Goal: Information Seeking & Learning: Learn about a topic

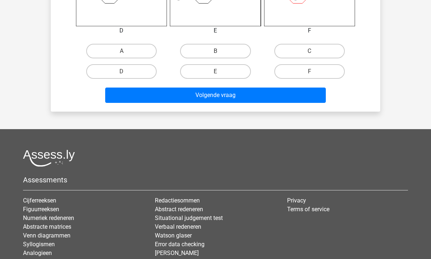
scroll to position [371, 0]
click at [30, 200] on link "Cijferreeksen" at bounding box center [39, 200] width 33 height 7
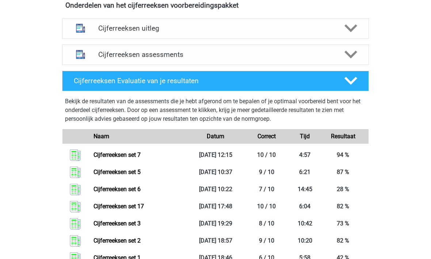
scroll to position [300, 0]
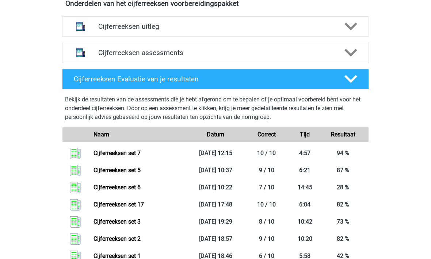
scroll to position [275, 0]
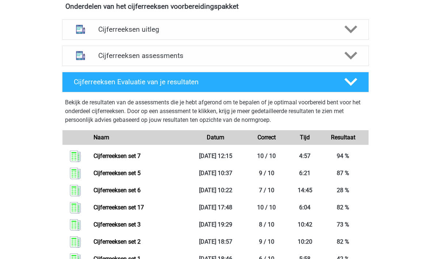
click at [100, 66] on div "Cijferreeksen assessments" at bounding box center [215, 56] width 307 height 20
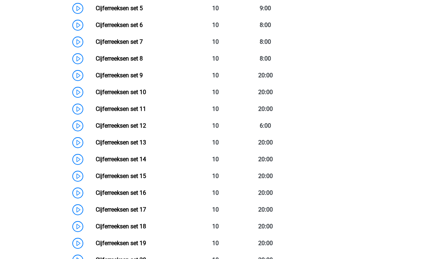
scroll to position [456, 0]
click at [116, 62] on link "Cijferreeksen set 8" at bounding box center [119, 58] width 47 height 7
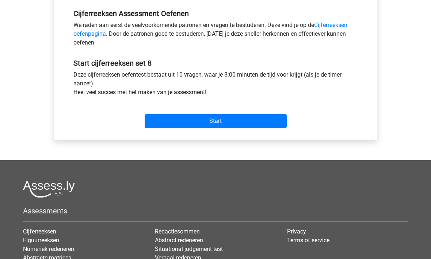
scroll to position [224, 0]
click at [167, 133] on div "Categorie: Cijferreeksen Tijd: 8:00 Aantal vragen: 10 Gemiddelde % correct: 83,…" at bounding box center [215, 1] width 313 height 278
click at [181, 123] on input "Start" at bounding box center [216, 121] width 142 height 14
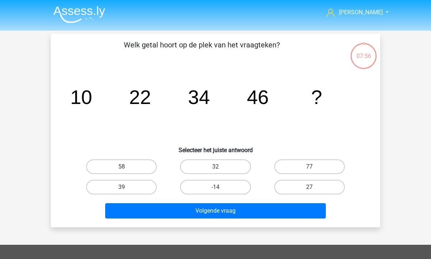
click at [115, 170] on label "58" at bounding box center [121, 167] width 71 height 15
click at [122, 170] on input "58" at bounding box center [124, 169] width 5 height 5
radio input "true"
click at [154, 206] on button "Volgende vraag" at bounding box center [215, 211] width 221 height 15
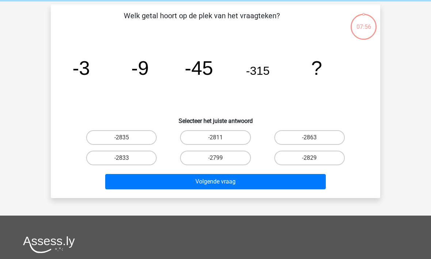
scroll to position [34, 0]
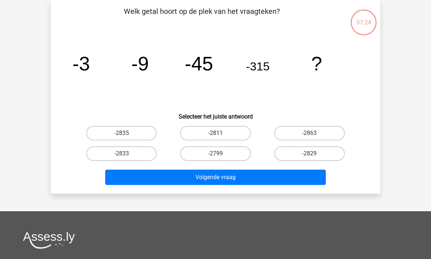
click at [100, 139] on label "-2835" at bounding box center [121, 133] width 71 height 15
click at [122, 138] on input "-2835" at bounding box center [124, 135] width 5 height 5
radio input "true"
click at [136, 181] on button "Volgende vraag" at bounding box center [215, 177] width 221 height 15
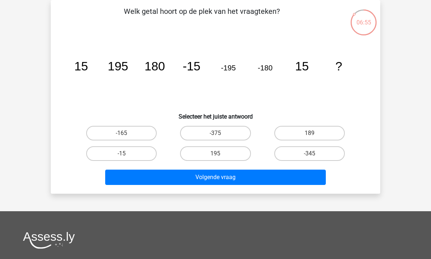
click at [112, 135] on label "-165" at bounding box center [121, 133] width 71 height 15
click at [122, 135] on input "-165" at bounding box center [124, 135] width 5 height 5
radio input "true"
click at [159, 182] on button "Volgende vraag" at bounding box center [215, 177] width 221 height 15
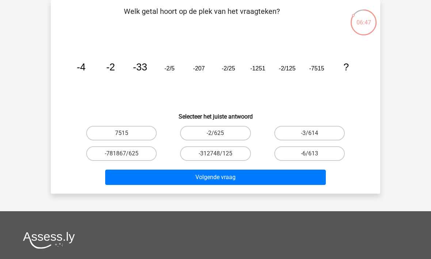
click at [202, 137] on label "-2/625" at bounding box center [215, 133] width 71 height 15
click at [216, 137] on input "-2/625" at bounding box center [218, 135] width 5 height 5
radio input "true"
click at [205, 172] on button "Volgende vraag" at bounding box center [215, 177] width 221 height 15
click at [198, 150] on label "-26292" at bounding box center [215, 154] width 71 height 15
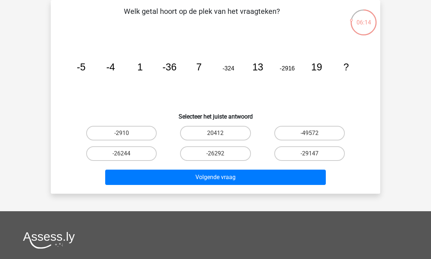
click at [216, 154] on input "-26292" at bounding box center [218, 156] width 5 height 5
radio input "true"
click at [197, 182] on button "Volgende vraag" at bounding box center [215, 177] width 221 height 15
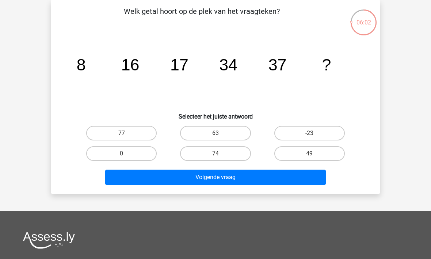
click at [204, 155] on label "74" at bounding box center [215, 154] width 71 height 15
click at [216, 155] on input "74" at bounding box center [218, 156] width 5 height 5
radio input "true"
click at [211, 185] on button "Volgende vraag" at bounding box center [215, 177] width 221 height 15
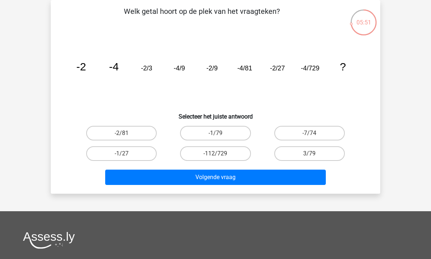
click at [117, 133] on label "-2/81" at bounding box center [121, 133] width 71 height 15
click at [122, 133] on input "-2/81" at bounding box center [124, 135] width 5 height 5
radio input "true"
click at [147, 182] on button "Volgende vraag" at bounding box center [215, 177] width 221 height 15
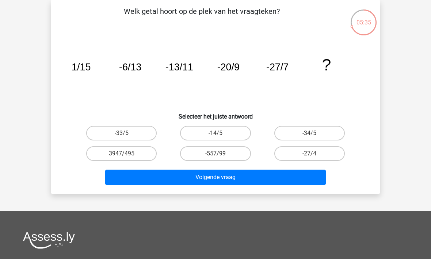
click at [290, 133] on label "-34/5" at bounding box center [309, 133] width 71 height 15
click at [310, 133] on input "-34/5" at bounding box center [312, 135] width 5 height 5
radio input "true"
click at [230, 181] on button "Volgende vraag" at bounding box center [215, 177] width 221 height 15
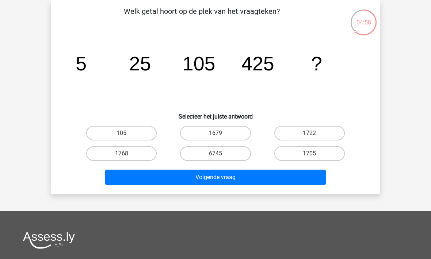
click at [287, 152] on label "1705" at bounding box center [309, 154] width 71 height 15
click at [310, 154] on input "1705" at bounding box center [312, 156] width 5 height 5
radio input "true"
click at [259, 179] on button "Volgende vraag" at bounding box center [215, 177] width 221 height 15
click at [209, 131] on label "688" at bounding box center [215, 133] width 71 height 15
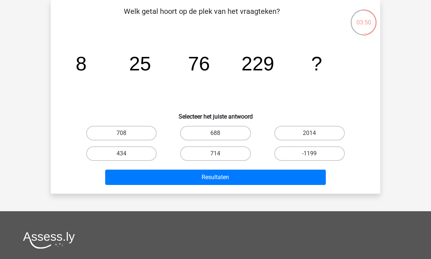
click at [216, 133] on input "688" at bounding box center [218, 135] width 5 height 5
radio input "true"
click at [217, 173] on button "Resultaten" at bounding box center [215, 177] width 221 height 15
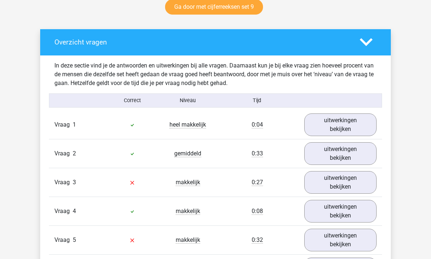
scroll to position [443, 0]
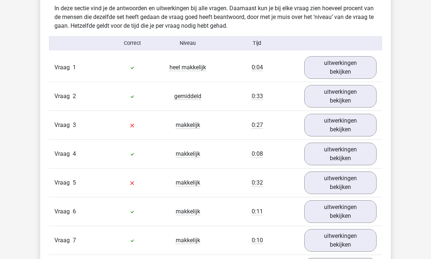
click at [329, 128] on link "uitwerkingen bekijken" at bounding box center [340, 125] width 72 height 23
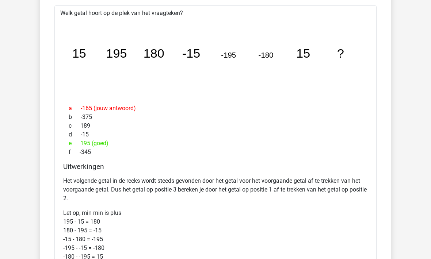
scroll to position [593, 0]
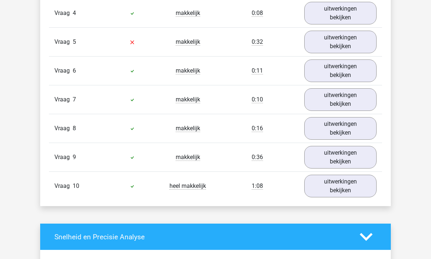
click at [326, 43] on link "uitwerkingen bekijken" at bounding box center [340, 42] width 72 height 23
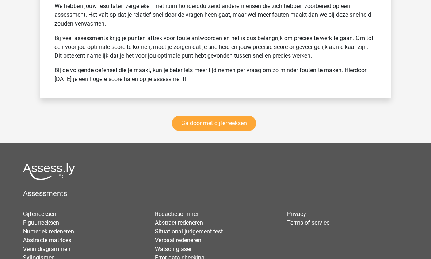
scroll to position [1841, 0]
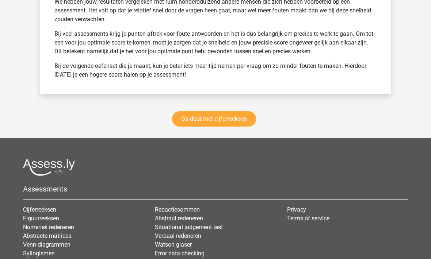
click at [195, 120] on link "Ga door met cijferreeksen" at bounding box center [214, 118] width 84 height 15
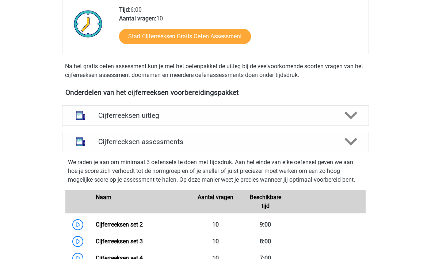
scroll to position [186, 0]
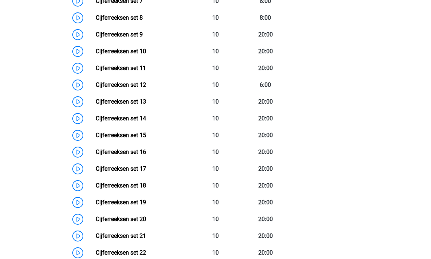
scroll to position [496, 0]
click at [110, 38] on link "Cijferreeksen set 9" at bounding box center [119, 34] width 47 height 7
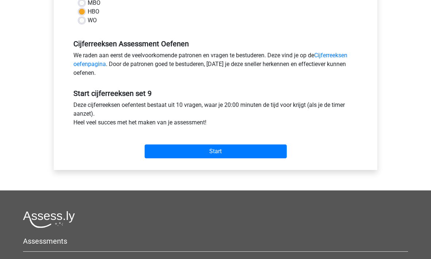
scroll to position [219, 0]
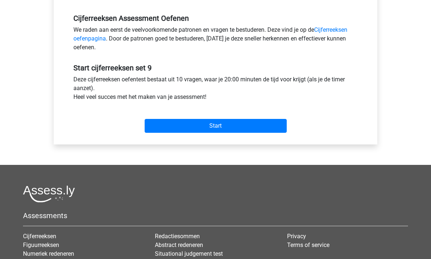
click at [192, 130] on input "Start" at bounding box center [216, 127] width 142 height 14
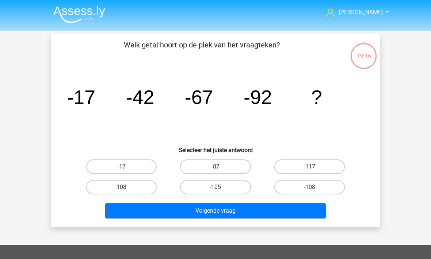
click at [294, 170] on label "-117" at bounding box center [309, 167] width 71 height 15
click at [310, 170] on input "-117" at bounding box center [312, 169] width 5 height 5
radio input "true"
click at [204, 218] on button "Volgende vraag" at bounding box center [215, 211] width 221 height 15
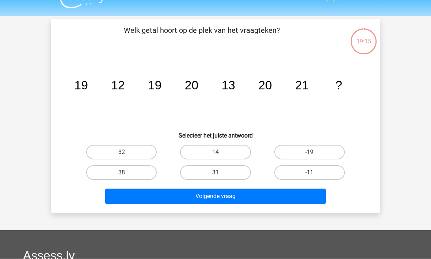
scroll to position [34, 0]
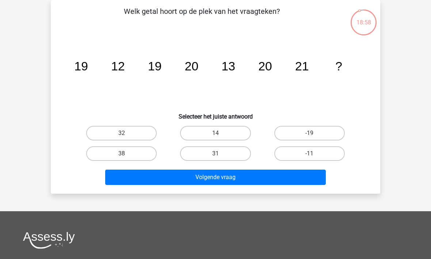
click at [198, 133] on label "14" at bounding box center [215, 133] width 71 height 15
click at [216, 133] on input "14" at bounding box center [218, 135] width 5 height 5
radio input "true"
click at [198, 180] on button "Volgende vraag" at bounding box center [215, 177] width 221 height 15
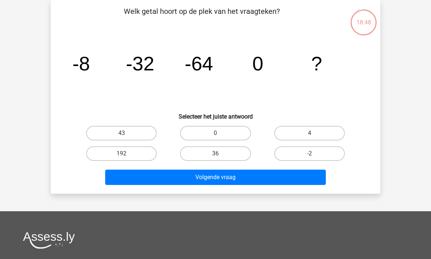
click at [208, 140] on label "0" at bounding box center [215, 133] width 71 height 15
click at [216, 138] on input "0" at bounding box center [218, 135] width 5 height 5
radio input "true"
click at [202, 183] on button "Volgende vraag" at bounding box center [215, 177] width 221 height 15
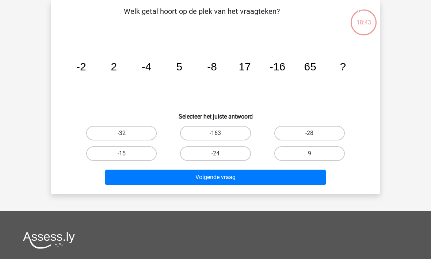
click at [114, 137] on label "-32" at bounding box center [121, 133] width 71 height 15
click at [122, 137] on input "-32" at bounding box center [124, 135] width 5 height 5
radio input "true"
click at [168, 178] on button "Volgende vraag" at bounding box center [215, 177] width 221 height 15
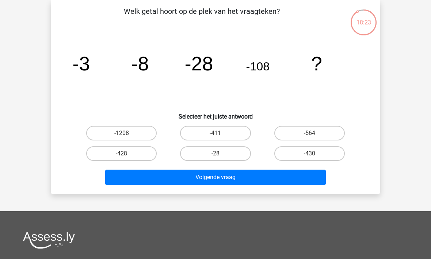
click at [101, 154] on label "-428" at bounding box center [121, 154] width 71 height 15
click at [122, 154] on input "-428" at bounding box center [124, 156] width 5 height 5
radio input "true"
click at [145, 185] on button "Volgende vraag" at bounding box center [215, 177] width 221 height 15
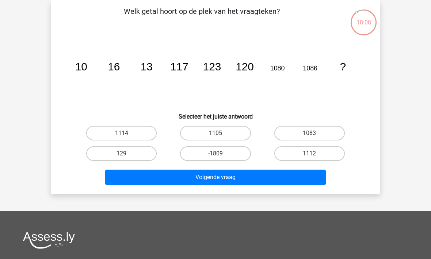
click at [286, 134] on label "1083" at bounding box center [309, 133] width 71 height 15
click at [310, 134] on input "1083" at bounding box center [312, 135] width 5 height 5
radio input "true"
click at [264, 175] on button "Volgende vraag" at bounding box center [215, 177] width 221 height 15
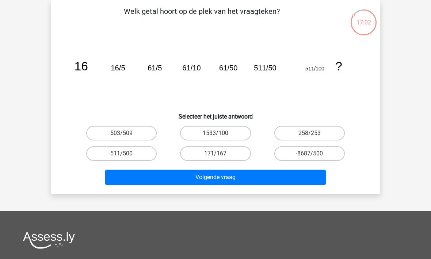
click at [108, 156] on label "511/500" at bounding box center [121, 154] width 71 height 15
click at [122, 156] on input "511/500" at bounding box center [124, 156] width 5 height 5
radio input "true"
click at [140, 181] on button "Volgende vraag" at bounding box center [215, 177] width 221 height 15
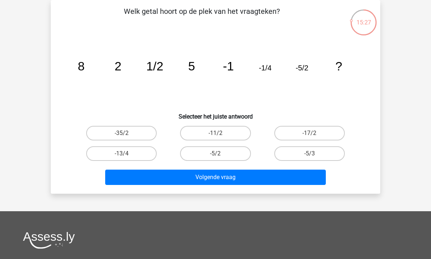
click at [105, 154] on label "-13/4" at bounding box center [121, 154] width 71 height 15
click at [122, 154] on input "-13/4" at bounding box center [124, 156] width 5 height 5
radio input "true"
click at [134, 174] on button "Volgende vraag" at bounding box center [215, 177] width 221 height 15
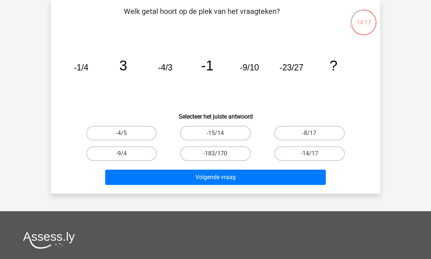
click at [293, 151] on label "-14/17" at bounding box center [309, 154] width 71 height 15
click at [310, 154] on input "-14/17" at bounding box center [312, 156] width 5 height 5
radio input "true"
click at [251, 183] on button "Volgende vraag" at bounding box center [215, 177] width 221 height 15
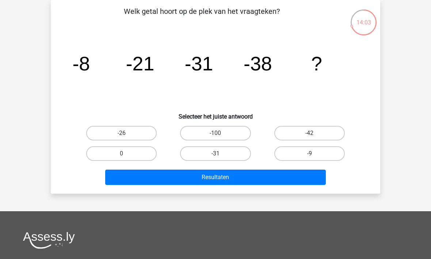
click at [289, 131] on label "-42" at bounding box center [309, 133] width 71 height 15
click at [310, 133] on input "-42" at bounding box center [312, 135] width 5 height 5
radio input "true"
click at [229, 181] on button "Resultaten" at bounding box center [215, 177] width 221 height 15
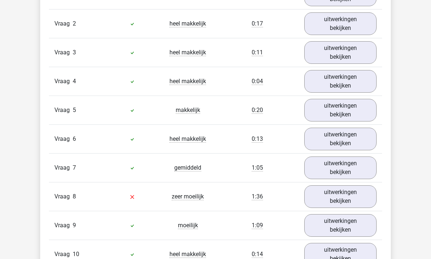
click at [311, 196] on link "uitwerkingen bekijken" at bounding box center [340, 197] width 72 height 23
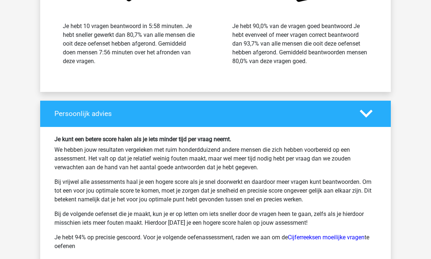
scroll to position [1341, 0]
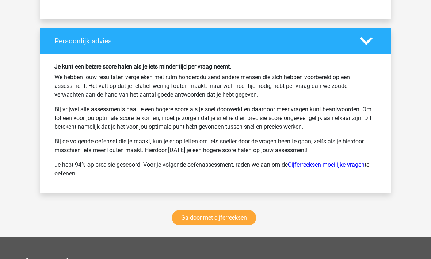
click at [198, 220] on link "Ga door met cijferreeksen" at bounding box center [214, 218] width 84 height 15
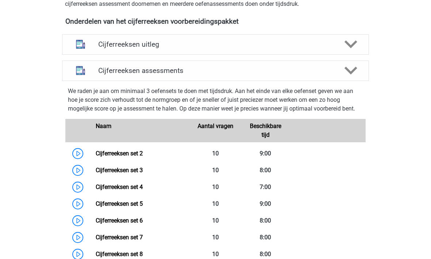
scroll to position [260, 0]
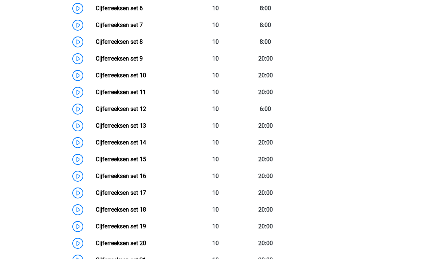
scroll to position [473, 0]
click at [118, 79] on link "Cijferreeksen set 10" at bounding box center [121, 75] width 50 height 7
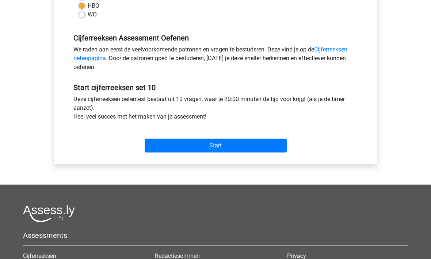
scroll to position [202, 0]
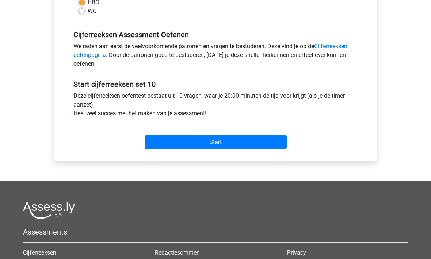
click at [230, 149] on input "Start" at bounding box center [216, 143] width 142 height 14
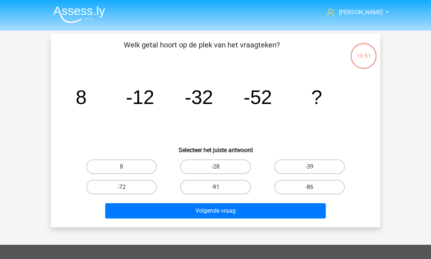
click at [152, 214] on button "Volgende vraag" at bounding box center [215, 211] width 221 height 15
click at [132, 189] on label "-72" at bounding box center [121, 187] width 71 height 15
click at [126, 189] on input "-72" at bounding box center [124, 189] width 5 height 5
radio input "true"
click at [160, 216] on button "Volgende vraag" at bounding box center [215, 211] width 221 height 15
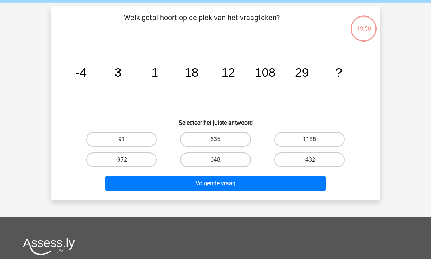
scroll to position [34, 0]
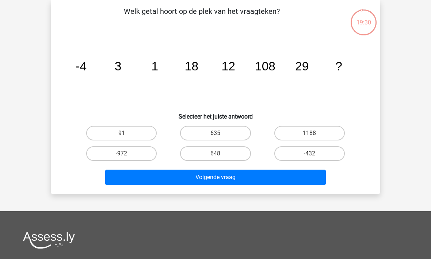
click at [211, 157] on label "648" at bounding box center [215, 154] width 71 height 15
click at [216, 157] on input "648" at bounding box center [218, 156] width 5 height 5
radio input "true"
click at [219, 179] on button "Volgende vraag" at bounding box center [215, 177] width 221 height 15
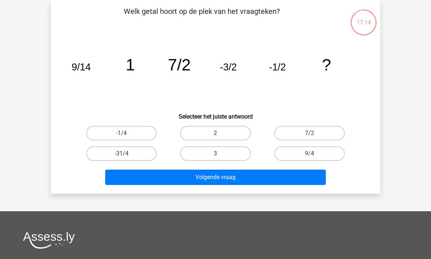
click at [209, 154] on label "3" at bounding box center [215, 154] width 71 height 15
click at [216, 154] on input "3" at bounding box center [218, 156] width 5 height 5
radio input "true"
click at [209, 190] on div "Welk getal hoort op de plek van het vraagteken? image/svg+xml 9/14 1 7/2 -3/2 -…" at bounding box center [216, 97] width 330 height 194
click at [178, 174] on button "Volgende vraag" at bounding box center [215, 177] width 221 height 15
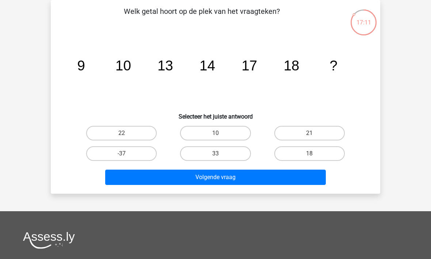
click at [175, 182] on button "Volgende vraag" at bounding box center [215, 177] width 221 height 15
click at [299, 133] on label "21" at bounding box center [309, 133] width 71 height 15
click at [310, 133] on input "21" at bounding box center [312, 135] width 5 height 5
radio input "true"
click at [236, 179] on button "Volgende vraag" at bounding box center [215, 177] width 221 height 15
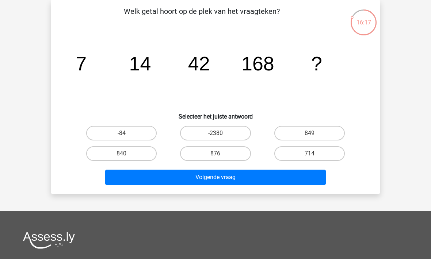
click at [209, 170] on button "Volgende vraag" at bounding box center [215, 177] width 221 height 15
click at [198, 174] on button "Volgende vraag" at bounding box center [215, 177] width 221 height 15
click at [194, 176] on button "Volgende vraag" at bounding box center [215, 177] width 221 height 15
click at [186, 194] on div "Welk getal hoort op de plek van het vraagteken? image/svg+xml 7 14 42 168 ? Sel…" at bounding box center [216, 97] width 330 height 194
click at [125, 157] on input "840" at bounding box center [124, 156] width 5 height 5
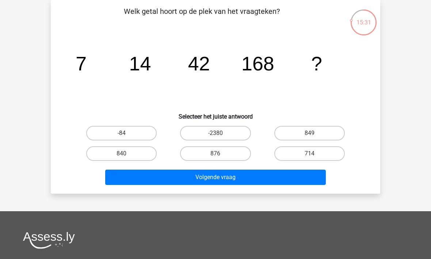
radio input "true"
click at [158, 185] on button "Volgende vraag" at bounding box center [215, 177] width 221 height 15
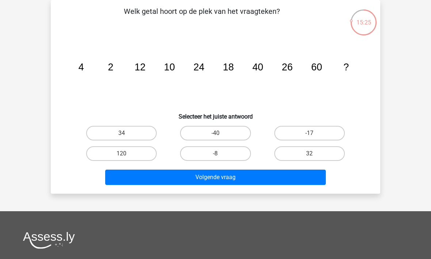
click at [108, 136] on label "34" at bounding box center [121, 133] width 71 height 15
click at [122, 136] on input "34" at bounding box center [124, 135] width 5 height 5
radio input "true"
click at [185, 173] on button "Volgende vraag" at bounding box center [215, 177] width 221 height 15
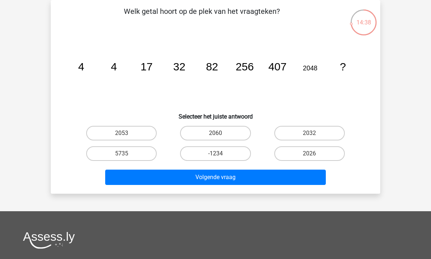
click at [287, 135] on label "2032" at bounding box center [309, 133] width 71 height 15
click at [310, 135] on input "2032" at bounding box center [312, 135] width 5 height 5
radio input "true"
click at [235, 178] on button "Volgende vraag" at bounding box center [215, 177] width 221 height 15
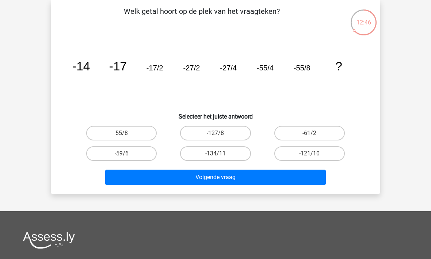
click at [204, 139] on label "-127/8" at bounding box center [215, 133] width 71 height 15
click at [216, 138] on input "-127/8" at bounding box center [218, 135] width 5 height 5
radio input "true"
click at [206, 185] on button "Volgende vraag" at bounding box center [215, 177] width 221 height 15
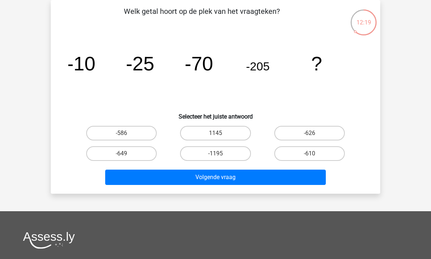
click at [287, 154] on label "-610" at bounding box center [309, 154] width 71 height 15
click at [310, 154] on input "-610" at bounding box center [312, 156] width 5 height 5
radio input "true"
click at [249, 181] on button "Volgende vraag" at bounding box center [215, 177] width 221 height 15
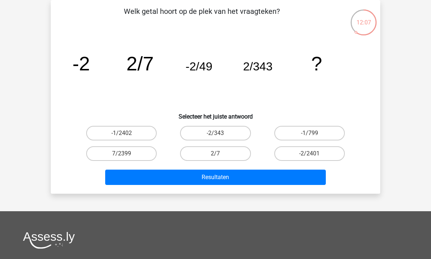
click at [292, 154] on label "-2/2401" at bounding box center [309, 154] width 71 height 15
click at [310, 154] on input "-2/2401" at bounding box center [312, 156] width 5 height 5
radio input "true"
click at [246, 185] on button "Resultaten" at bounding box center [215, 177] width 221 height 15
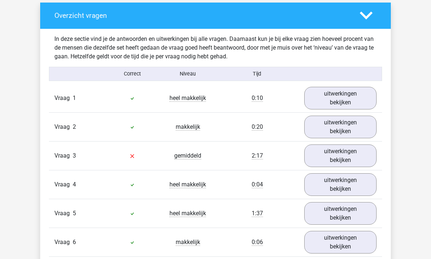
click at [333, 156] on link "uitwerkingen bekijken" at bounding box center [340, 156] width 72 height 23
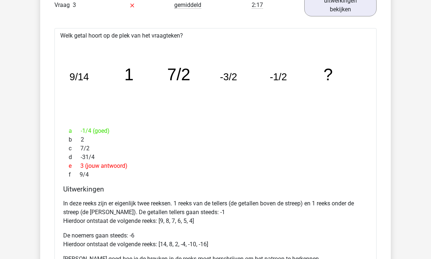
scroll to position [564, 0]
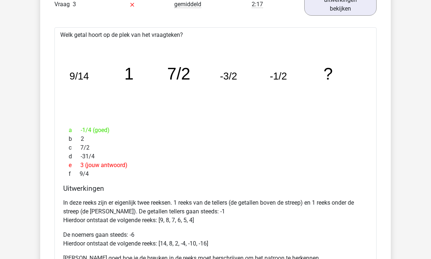
click at [117, 168] on div "e 3 (jouw antwoord)" at bounding box center [215, 166] width 305 height 9
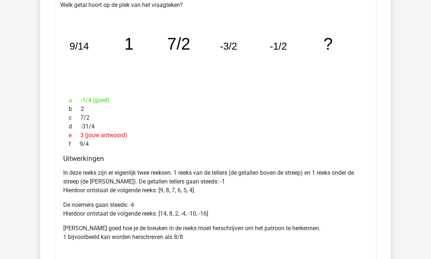
scroll to position [594, 0]
